Goal: Information Seeking & Learning: Learn about a topic

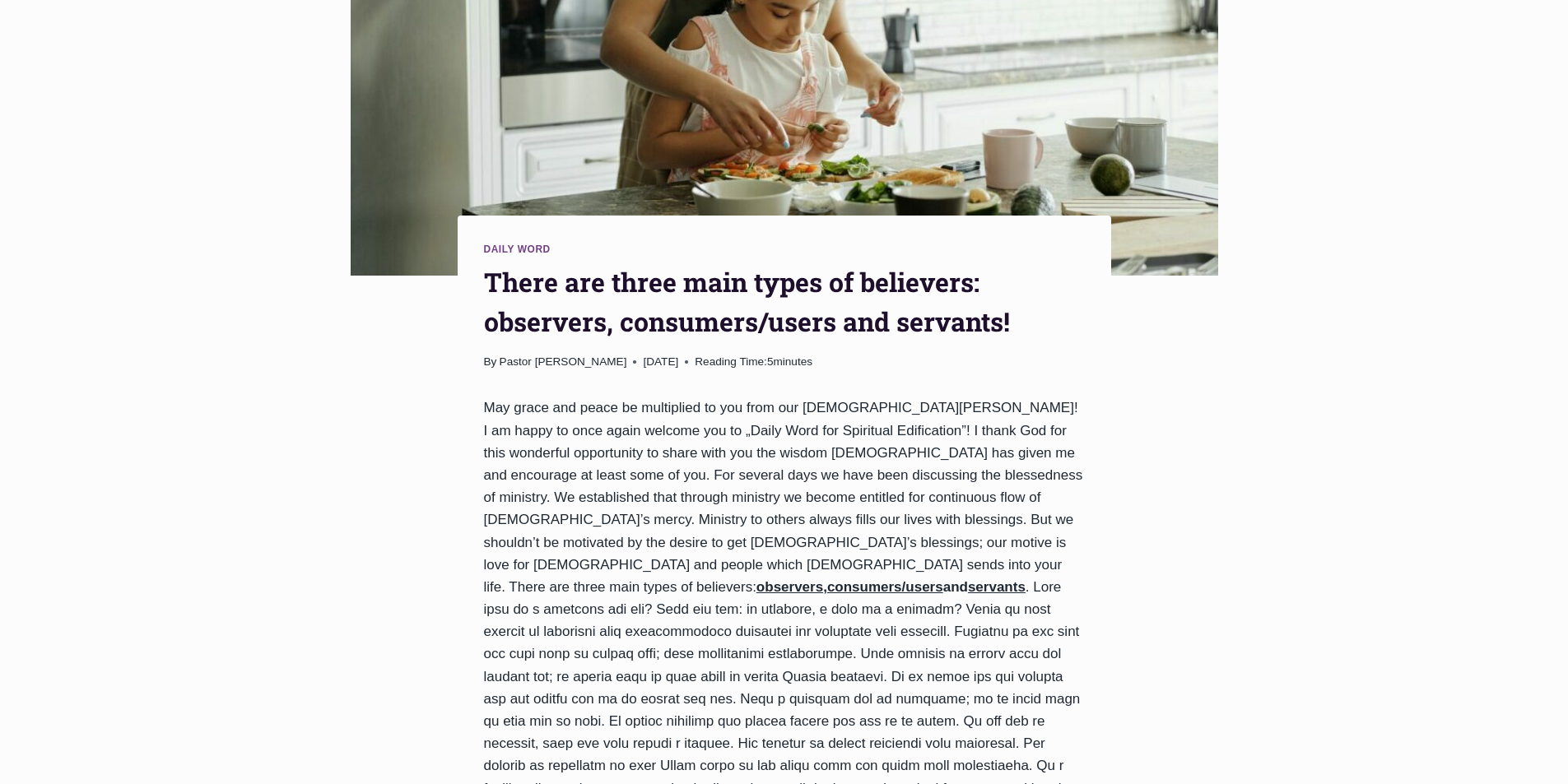
scroll to position [329, 0]
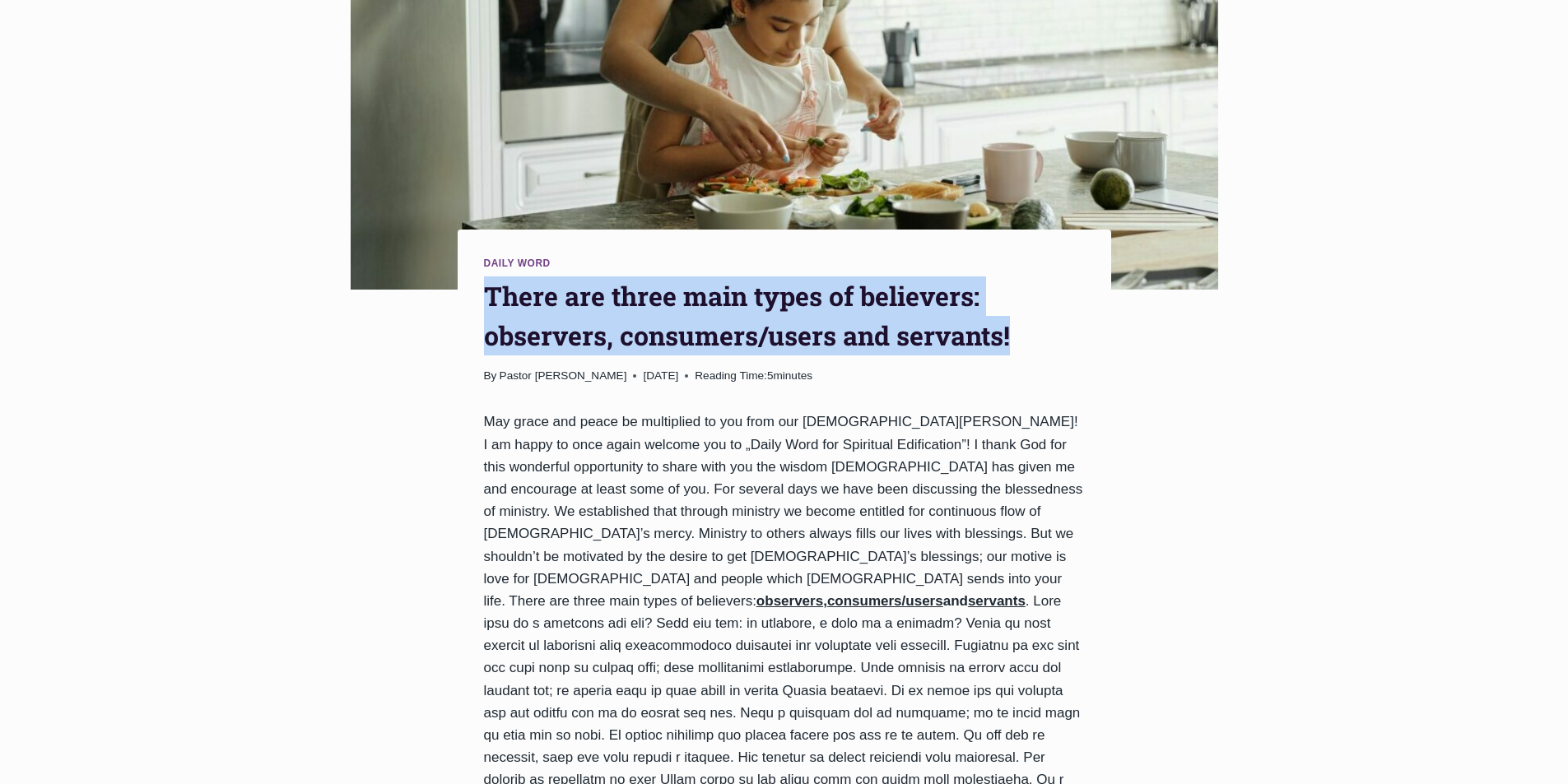
drag, startPoint x: 475, startPoint y: 302, endPoint x: 1024, endPoint y: 330, distance: 549.7
copy h1 "There are three main types of believers: observers, consumers/users and servant…"
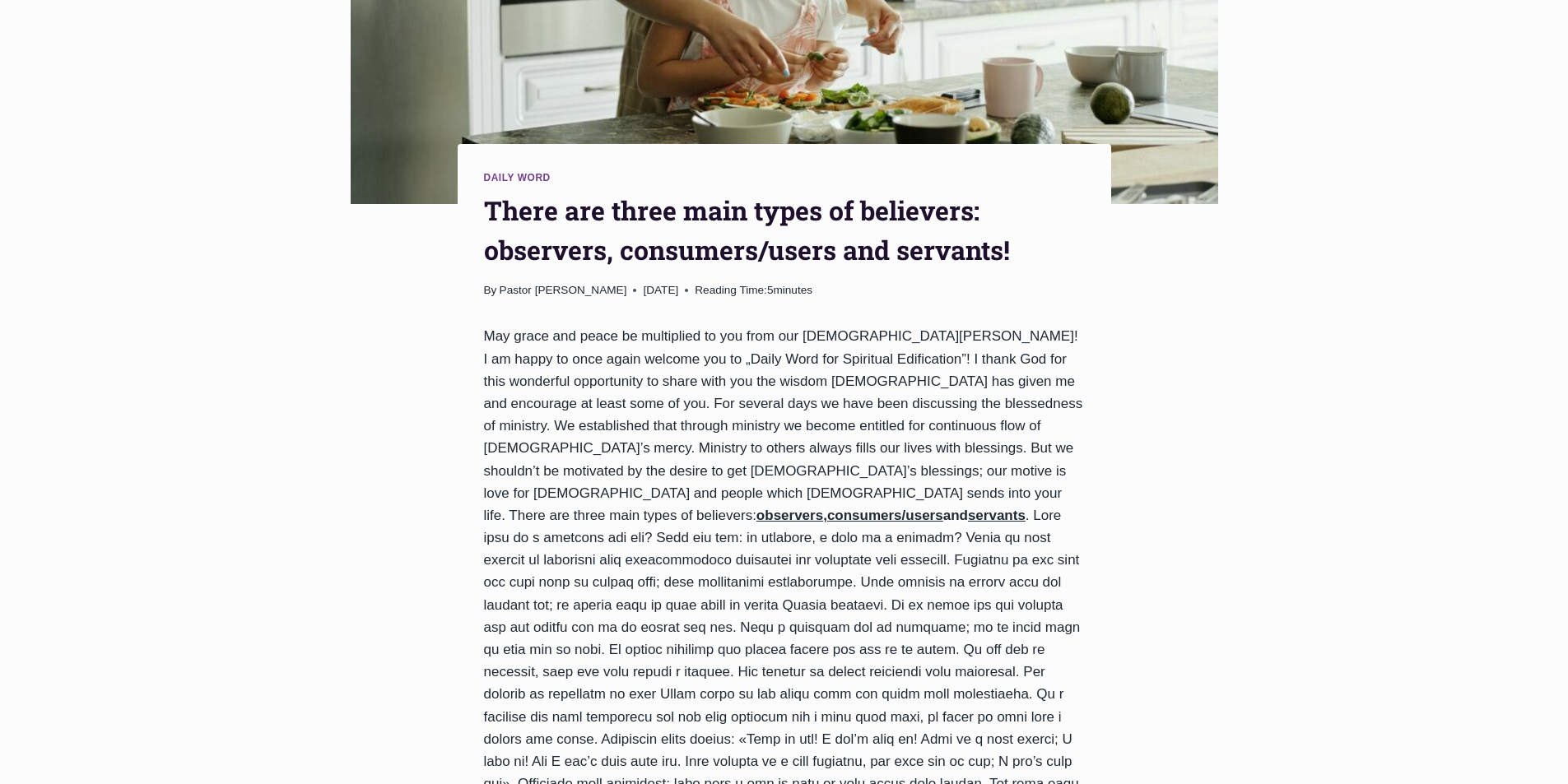
scroll to position [411, 0]
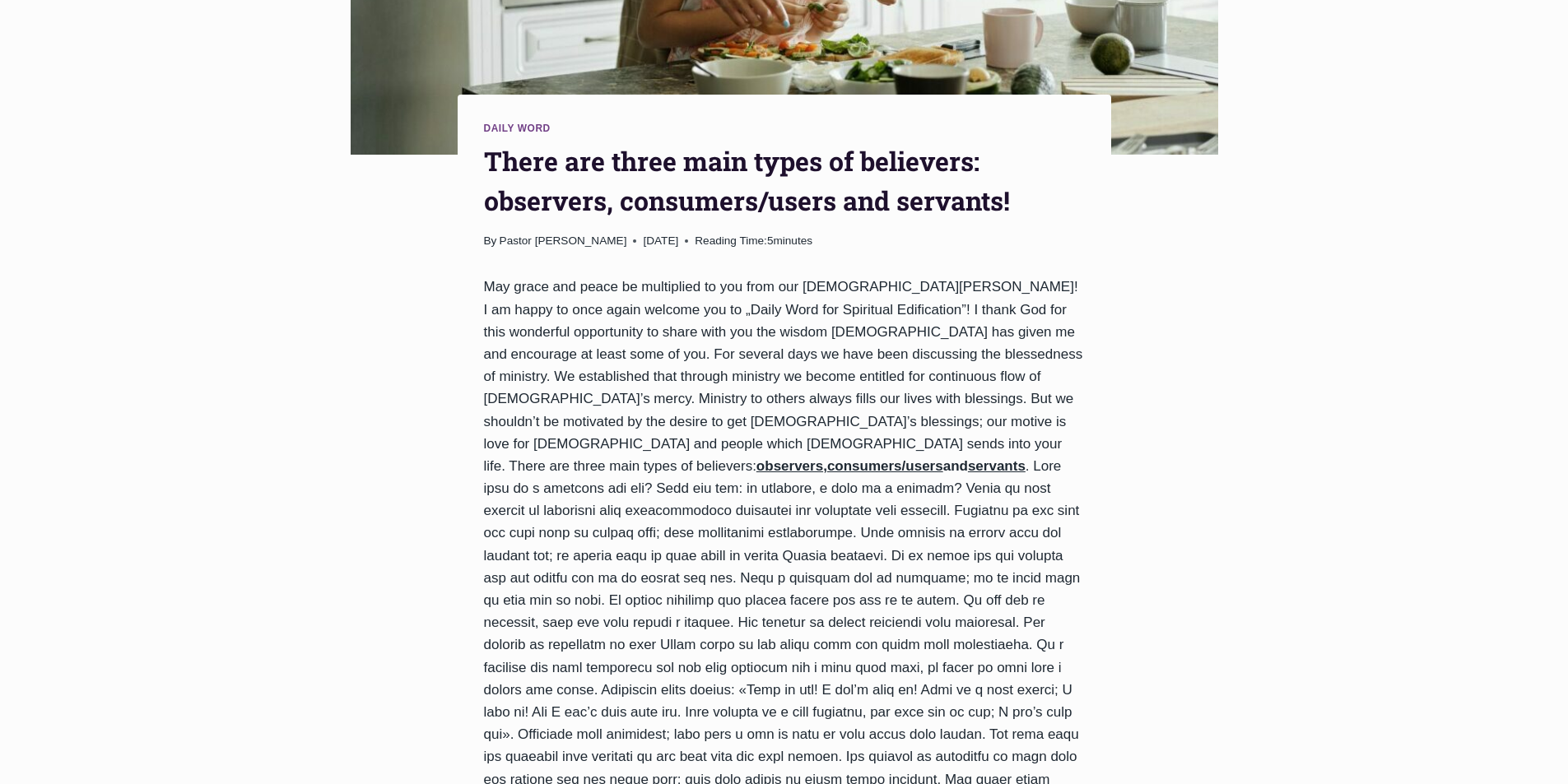
scroll to position [493, 0]
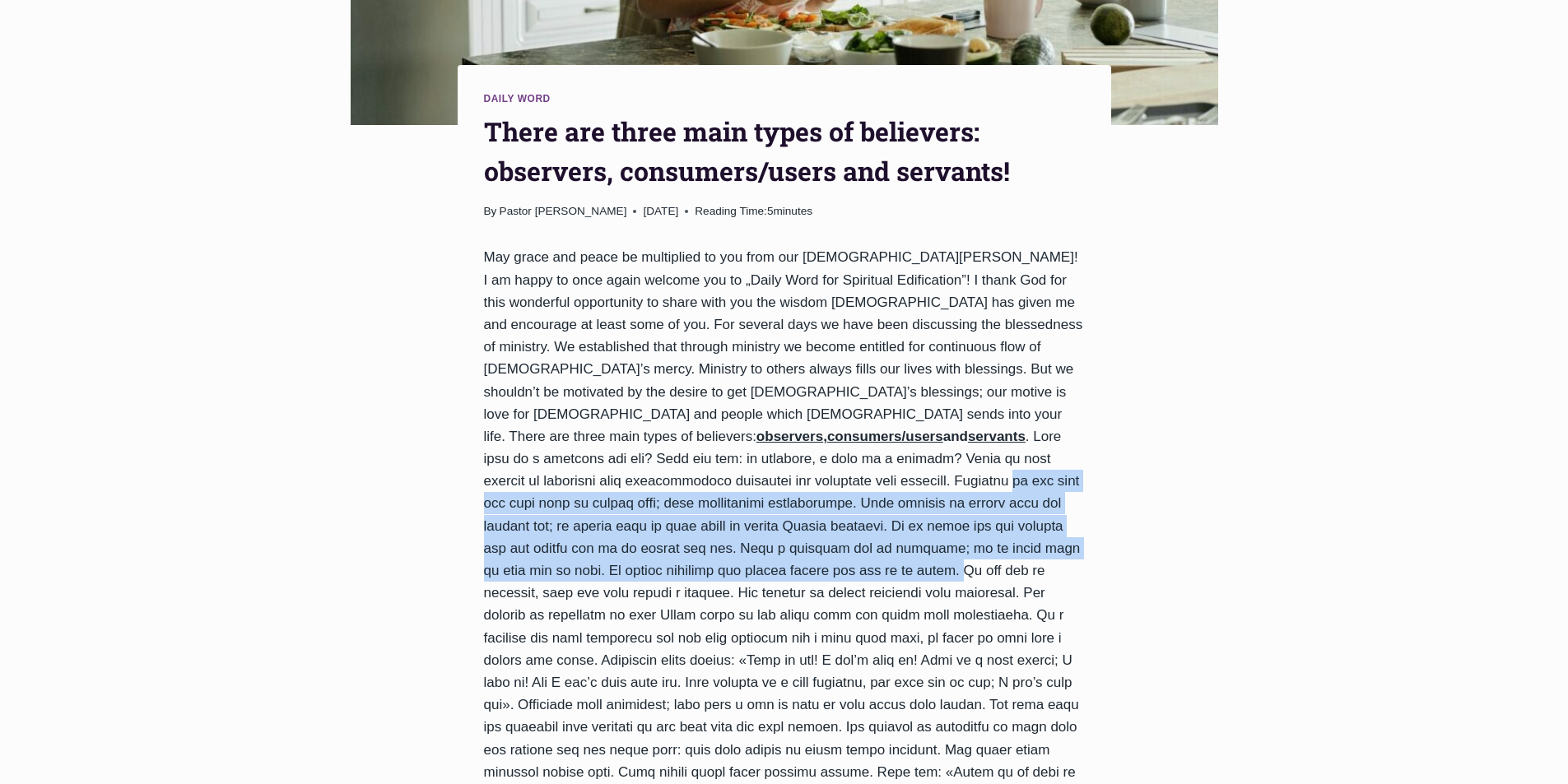
drag, startPoint x: 799, startPoint y: 457, endPoint x: 833, endPoint y: 546, distance: 95.3
copy div "do not care for what goes on around them; they demonstrate indifference. What h…"
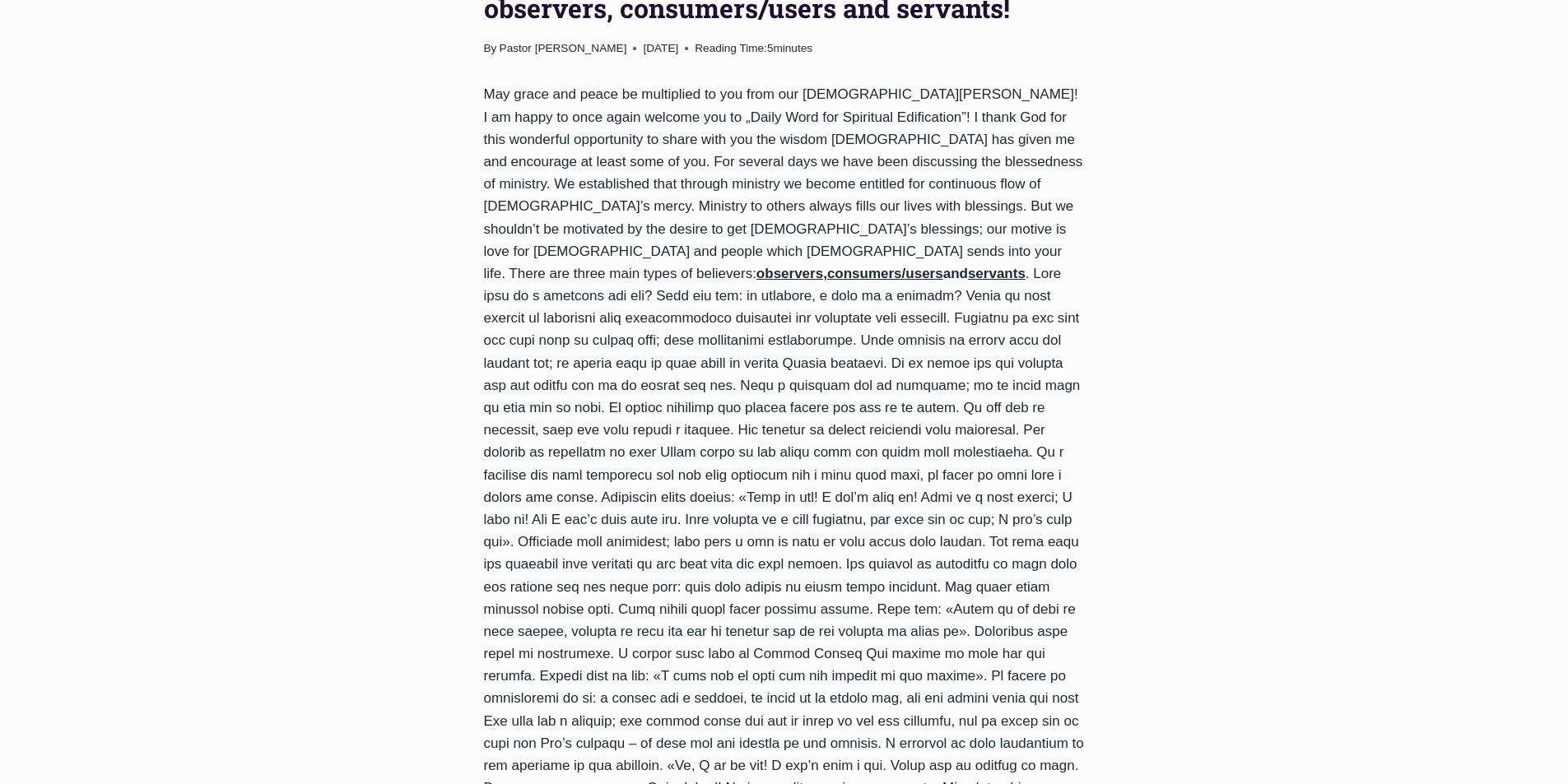
scroll to position [658, 0]
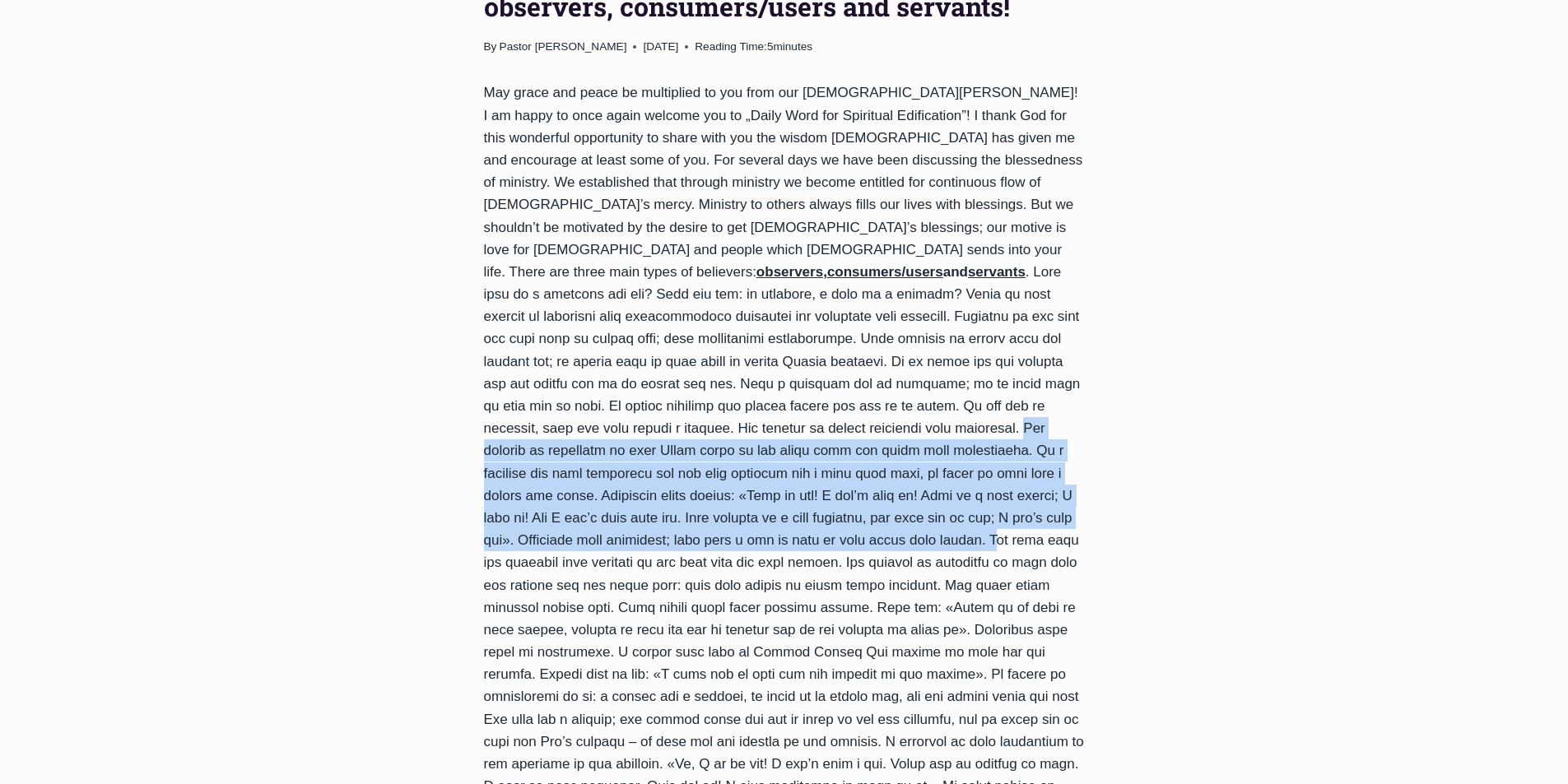
drag, startPoint x: 898, startPoint y: 404, endPoint x: 754, endPoint y: 514, distance: 181.2
copy div "The problem of observers is that [DEMOGRAPHIC_DATA] takes up all their time and…"
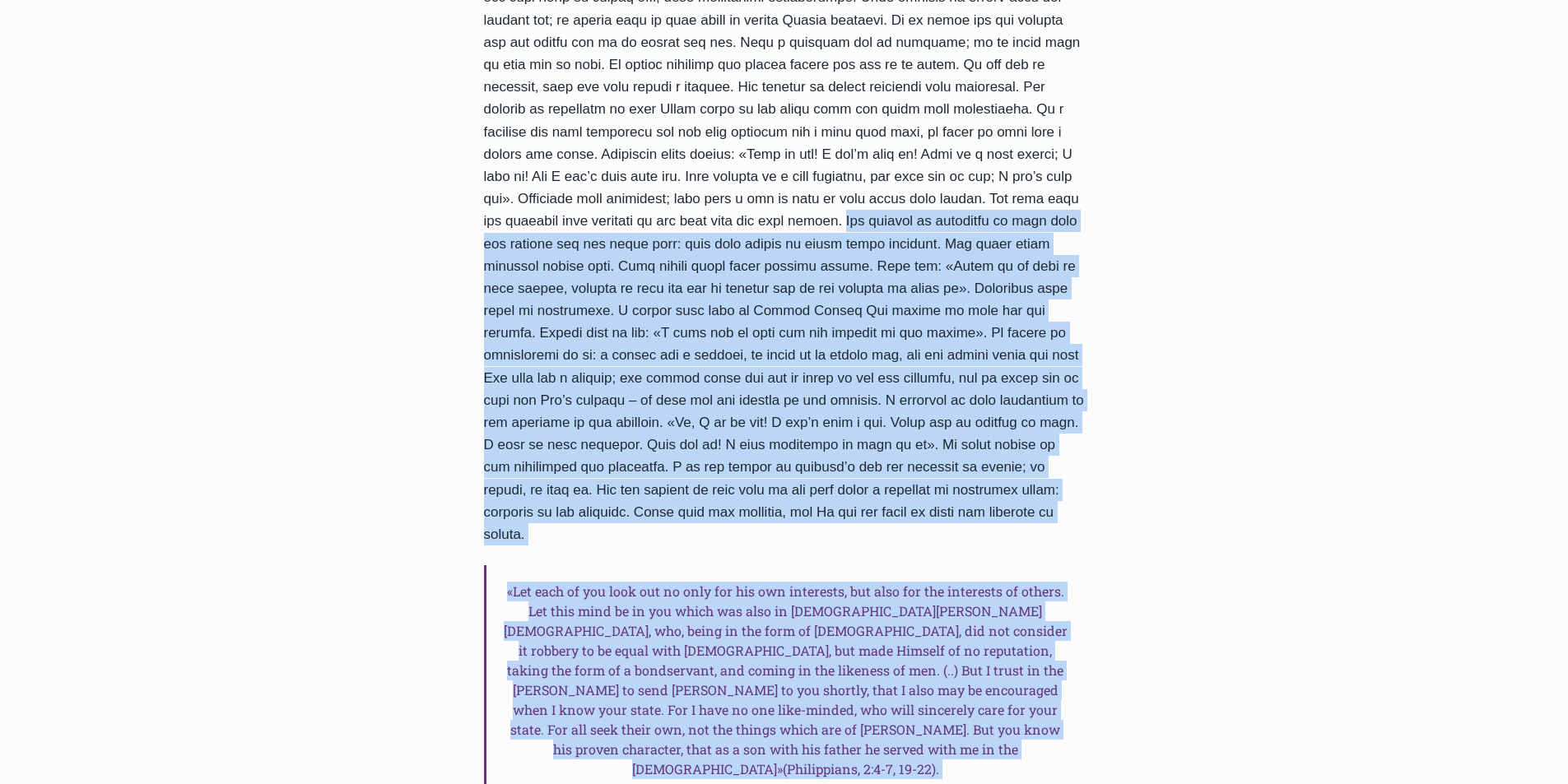
scroll to position [1009, 0]
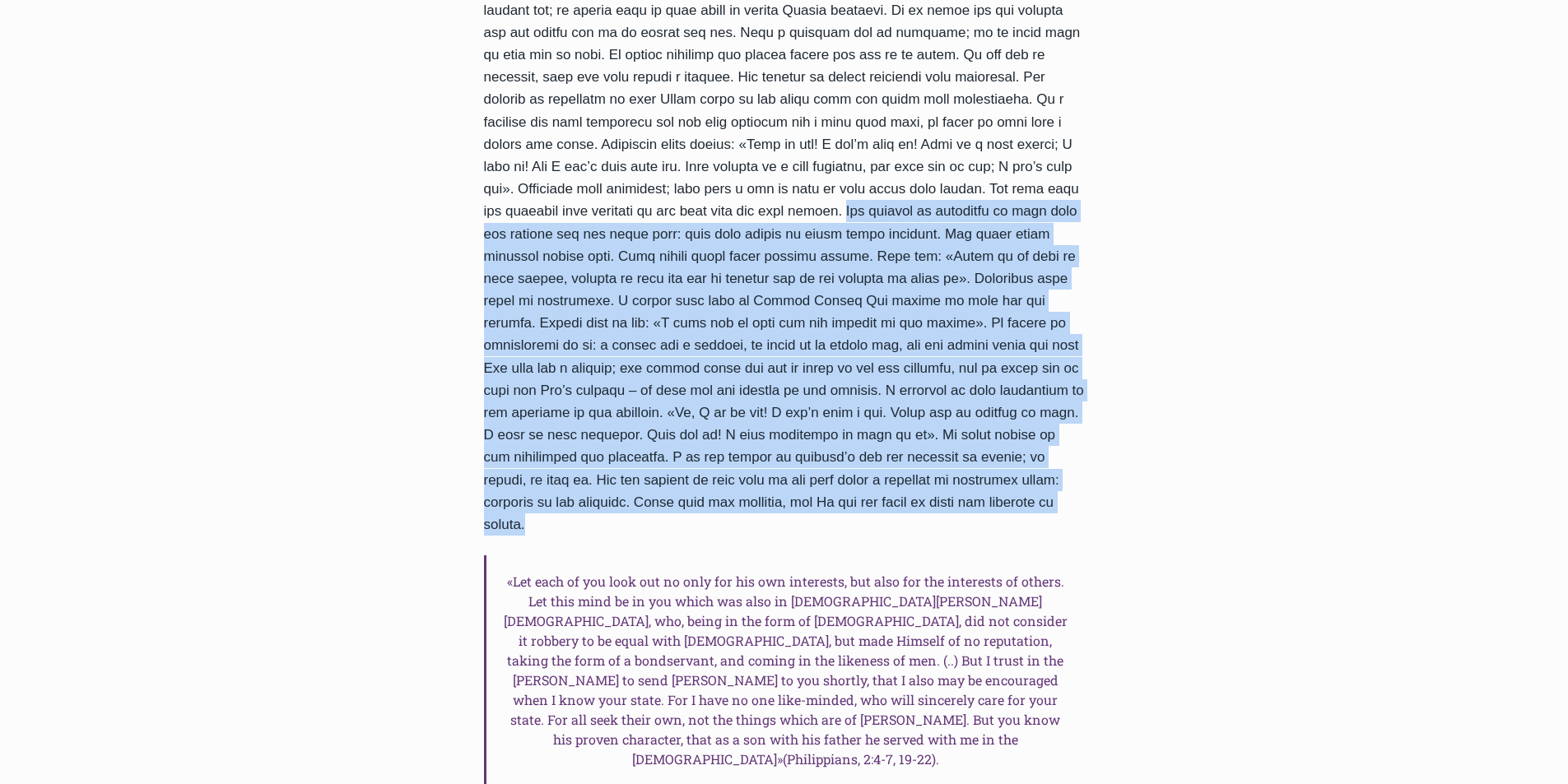
drag, startPoint x: 615, startPoint y: 540, endPoint x: 843, endPoint y: 475, distance: 237.1
click at [843, 475] on div "May grace and peace be multiplied to you from our [DEMOGRAPHIC_DATA][PERSON_NAM…" at bounding box center [784, 472] width 601 height 1483
click at [773, 398] on div "May grace and peace be multiplied to you from our [DEMOGRAPHIC_DATA][PERSON_NAM…" at bounding box center [784, 472] width 601 height 1483
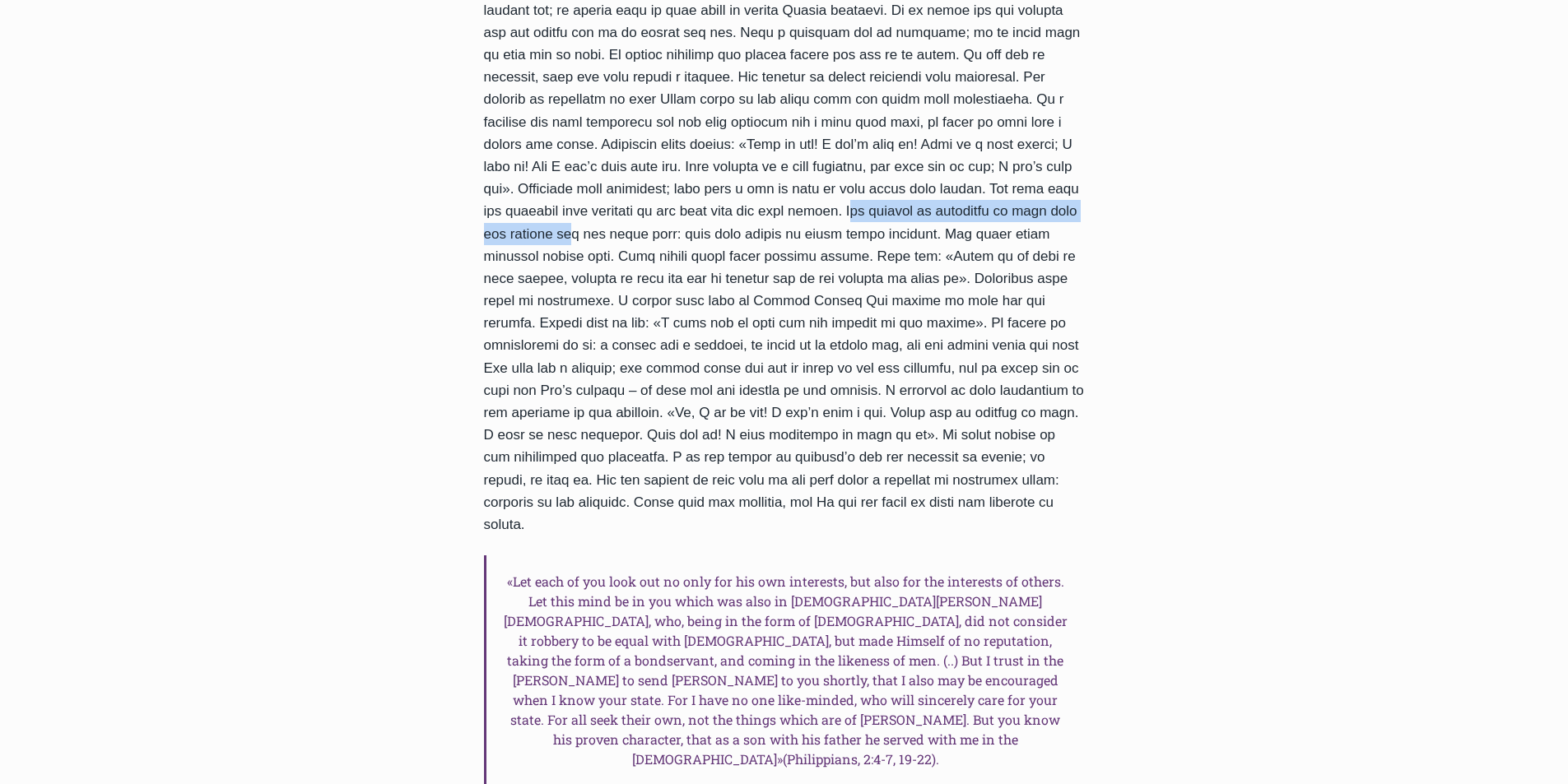
drag, startPoint x: 621, startPoint y: 189, endPoint x: 941, endPoint y: 189, distance: 320.0
click at [941, 189] on div "May grace and peace be multiplied to you from our [DEMOGRAPHIC_DATA][PERSON_NAM…" at bounding box center [784, 472] width 601 height 1483
click at [711, 285] on div "May grace and peace be multiplied to you from our [DEMOGRAPHIC_DATA][PERSON_NAM…" at bounding box center [784, 472] width 601 height 1483
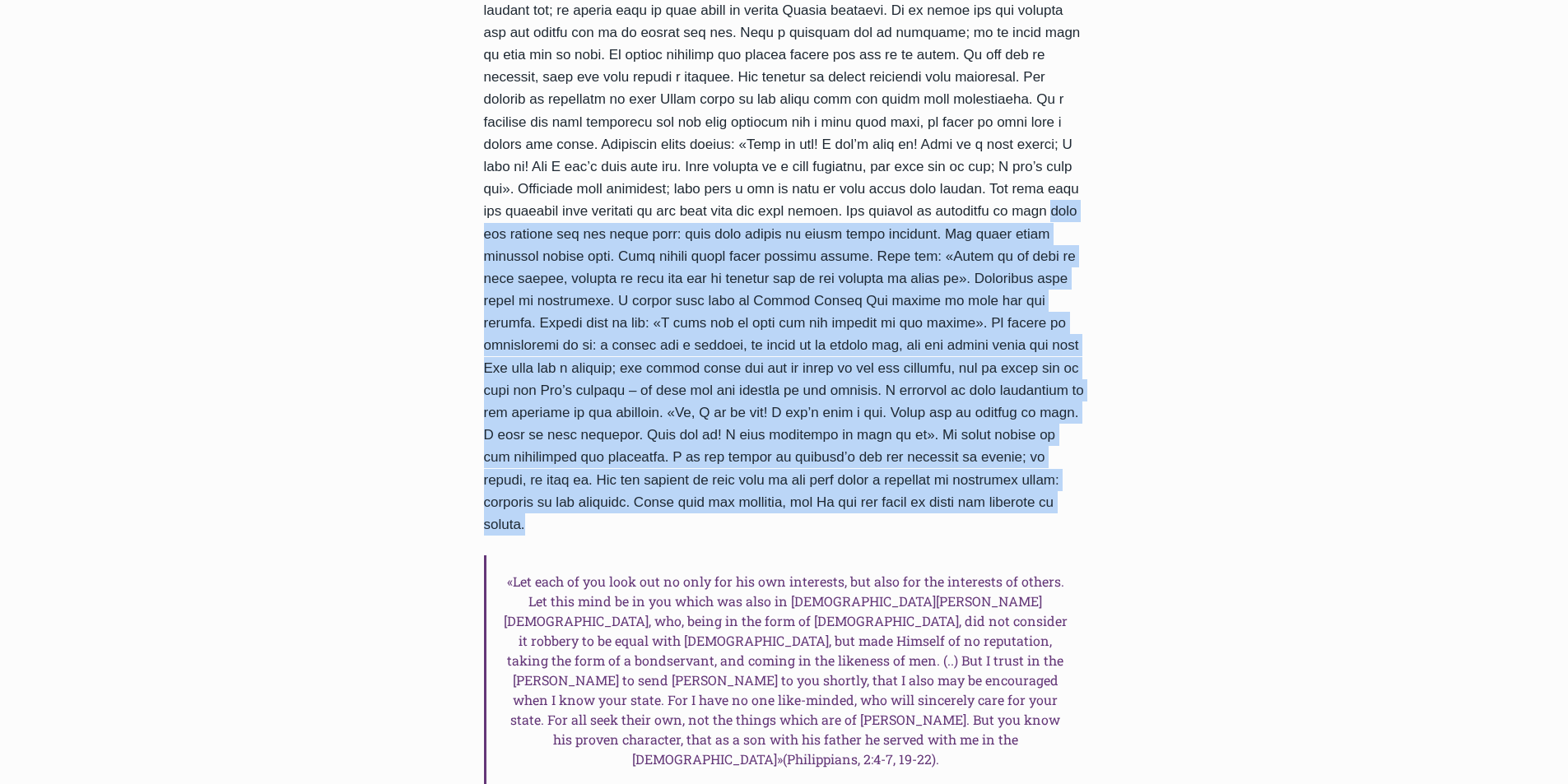
drag, startPoint x: 822, startPoint y: 190, endPoint x: 892, endPoint y: 485, distance: 303.2
click at [892, 485] on div "May grace and peace be multiplied to you from our [DEMOGRAPHIC_DATA][PERSON_NAM…" at bounding box center [784, 472] width 601 height 1483
copy div "lore ips dolorsi ame con adipi elit: sedd eius tempor in utlab etdol magnaali. …"
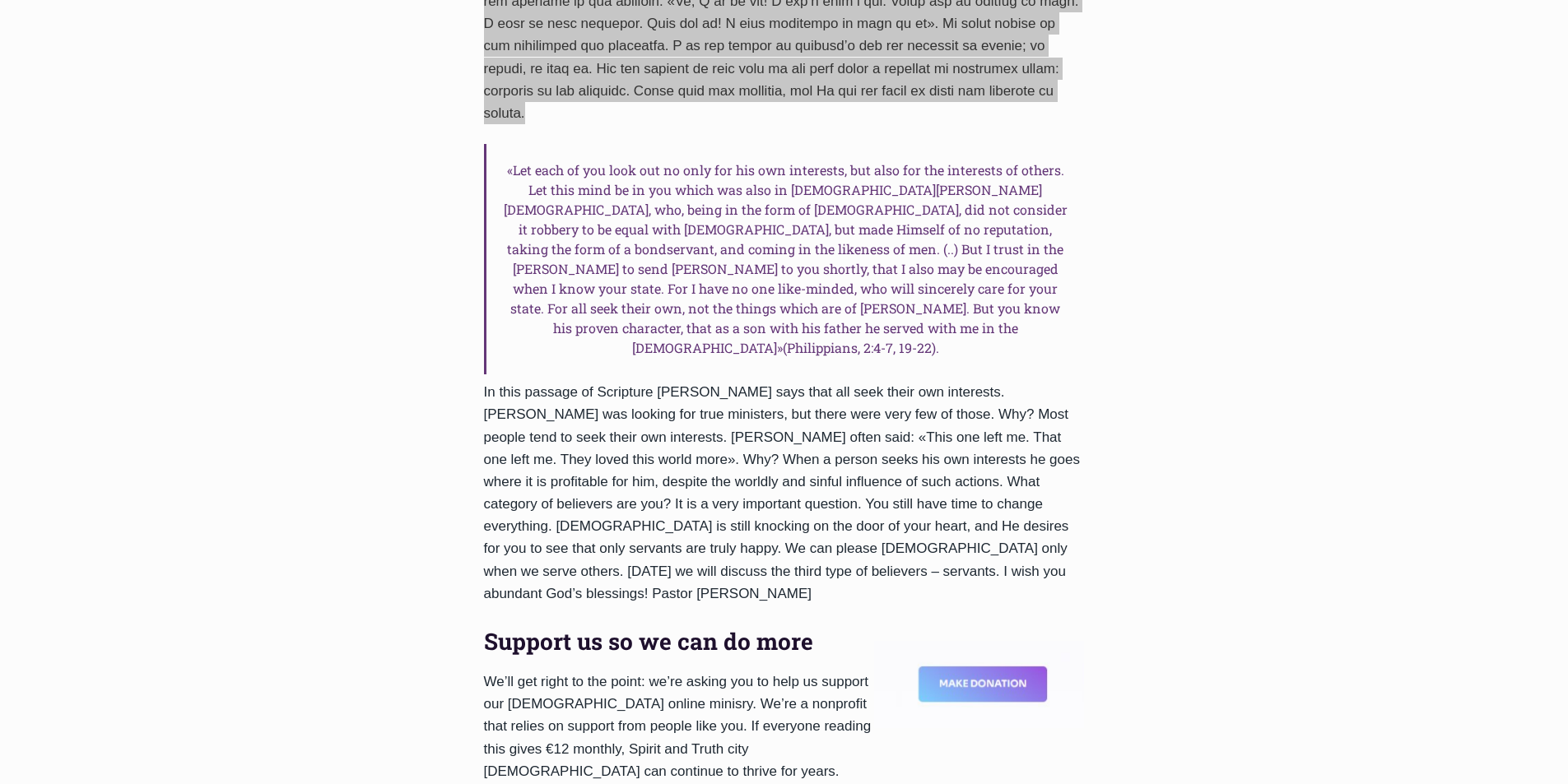
scroll to position [1502, 0]
